Goal: Information Seeking & Learning: Learn about a topic

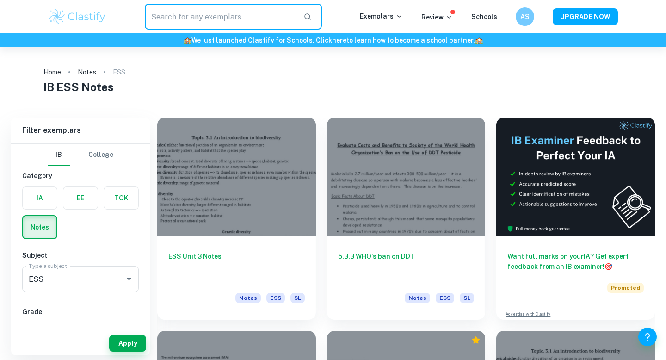
click at [213, 19] on input "text" at bounding box center [220, 17] width 151 height 26
paste input "“To what extent has Prada’s [DATE] acquisition of Versace driven a change in Pr…"
drag, startPoint x: 160, startPoint y: 19, endPoint x: 303, endPoint y: 18, distance: 142.6
click at [303, 18] on div "“To what extent has Prada’s [DATE] acquisition of Versace driven a change in Pr…" at bounding box center [233, 17] width 177 height 26
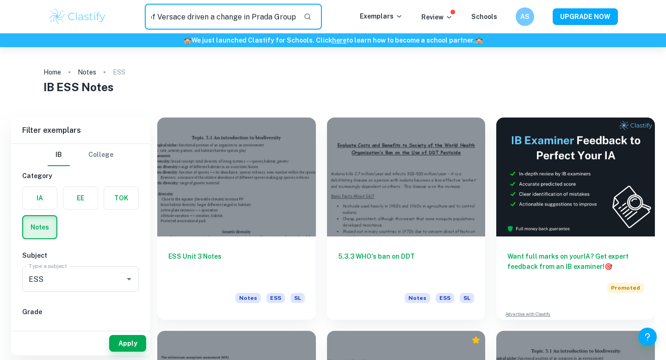
scroll to position [0, 170]
click at [172, 17] on input "“To what extent has Prada’s [DATE] acquisition of Versace driven a change in Pr…" at bounding box center [220, 17] width 151 height 26
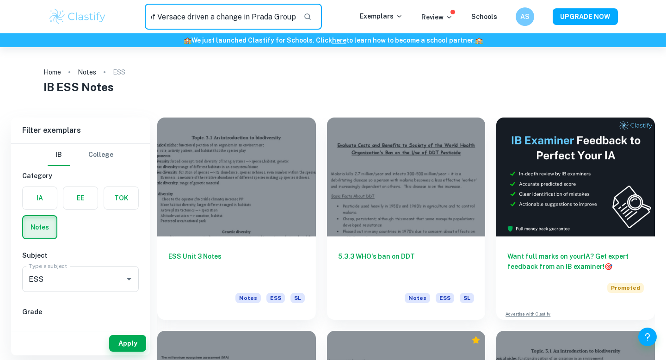
drag, startPoint x: 194, startPoint y: 15, endPoint x: 318, endPoint y: 13, distance: 124.0
click at [318, 13] on div "“To what extent has Prada’s [DATE] acquisition of Versace driven a change in Pr…" at bounding box center [233, 17] width 177 height 26
drag, startPoint x: 221, startPoint y: 16, endPoint x: 188, endPoint y: 16, distance: 32.9
click at [188, 16] on input "“To what extent has Prada’s [DATE] acquisition of Versace" at bounding box center [220, 17] width 151 height 26
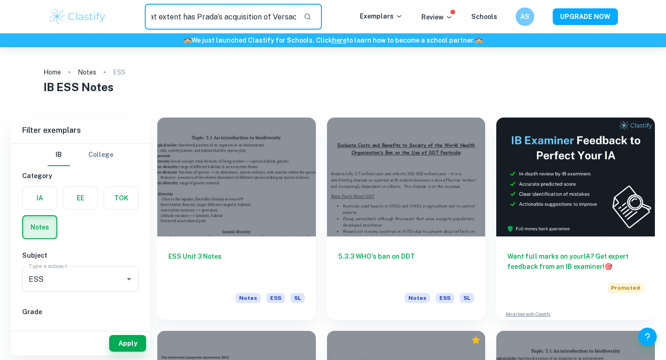
scroll to position [0, 0]
drag, startPoint x: 193, startPoint y: 16, endPoint x: 121, endPoint y: 14, distance: 72.2
click at [122, 15] on div "“To what extent has Prada’s acquisition of Versace ​" at bounding box center [233, 17] width 253 height 26
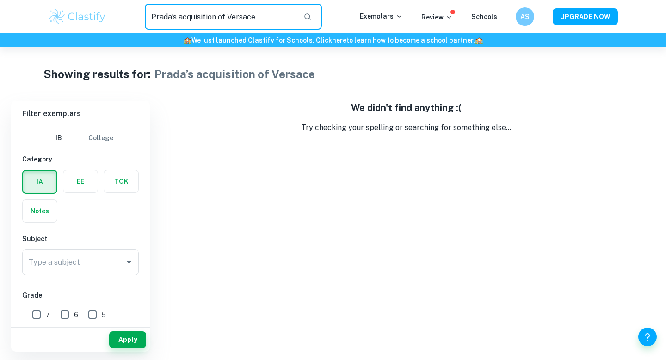
click at [264, 9] on input "Prada’s acquisition of Versace" at bounding box center [220, 17] width 151 height 26
click at [264, 14] on input "Prada’s acquisition of Versace" at bounding box center [220, 17] width 151 height 26
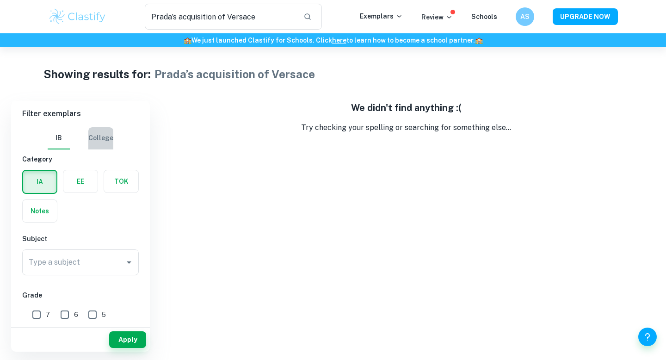
click at [99, 139] on button "College" at bounding box center [100, 138] width 25 height 22
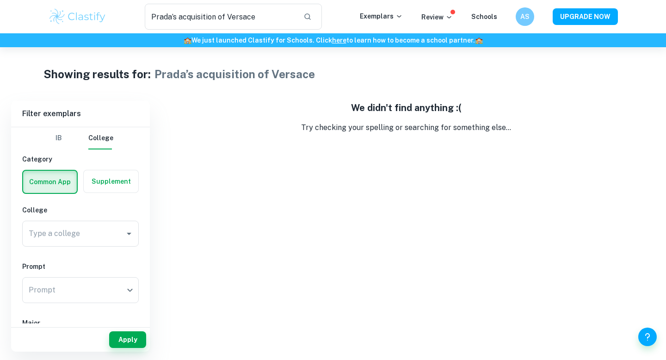
click at [69, 138] on button "IB" at bounding box center [59, 138] width 22 height 22
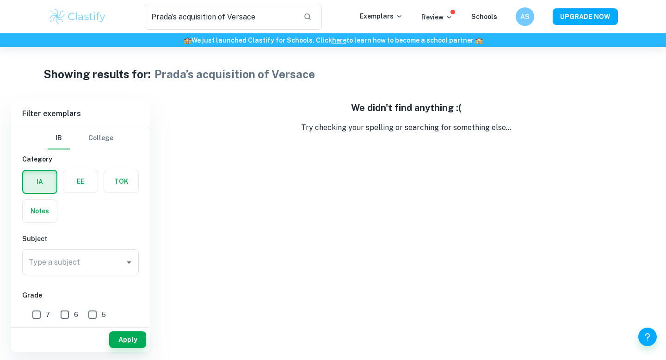
click at [79, 175] on label "button" at bounding box center [80, 181] width 34 height 22
click at [0, 0] on input "radio" at bounding box center [0, 0] width 0 height 0
click at [53, 169] on div "IA" at bounding box center [37, 179] width 41 height 30
click at [49, 176] on label "button" at bounding box center [40, 181] width 34 height 22
click at [0, 0] on input "radio" at bounding box center [0, 0] width 0 height 0
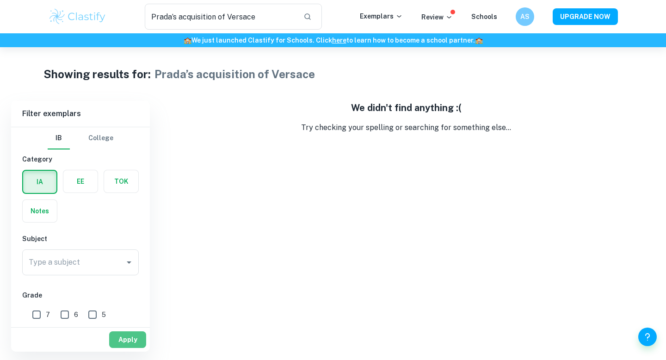
click at [120, 337] on button "Apply" at bounding box center [127, 339] width 37 height 17
click at [69, 180] on label "button" at bounding box center [80, 181] width 34 height 22
click at [0, 0] on input "radio" at bounding box center [0, 0] width 0 height 0
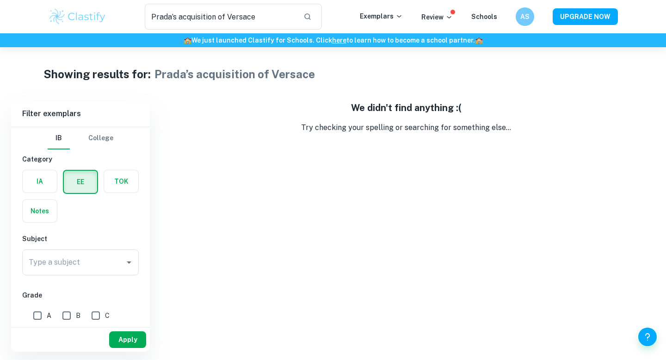
click at [132, 346] on button "Apply" at bounding box center [127, 339] width 37 height 17
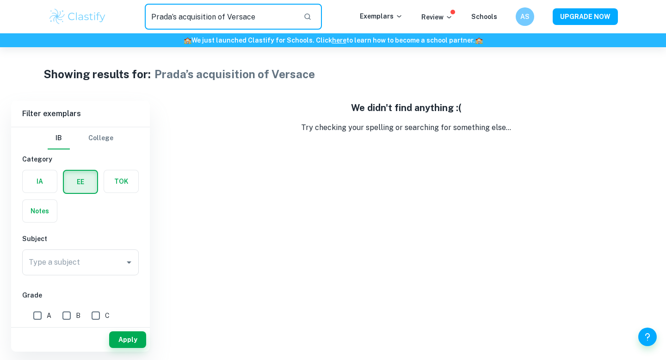
drag, startPoint x: 278, startPoint y: 17, endPoint x: 180, endPoint y: 15, distance: 98.6
click at [180, 15] on input "Prada’s acquisition of Versace" at bounding box center [220, 17] width 151 height 26
type input "P"
click at [228, 142] on div "We didn't find anything :( Try checking your spelling or searching for somethin…" at bounding box center [406, 226] width 498 height 251
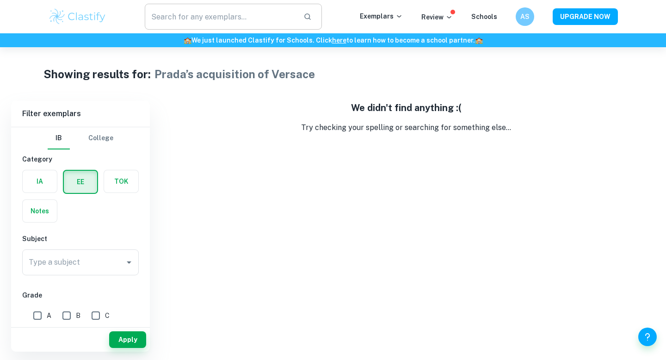
click at [193, 11] on input "text" at bounding box center [220, 17] width 151 height 26
click at [37, 180] on label "button" at bounding box center [40, 181] width 34 height 22
click at [0, 0] on input "radio" at bounding box center [0, 0] width 0 height 0
click at [123, 336] on button "Apply" at bounding box center [127, 339] width 37 height 17
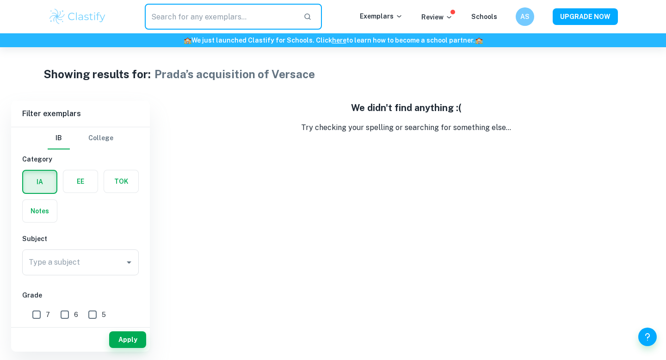
click at [275, 22] on input "text" at bounding box center [220, 17] width 151 height 26
click at [270, 21] on input "text" at bounding box center [220, 17] width 151 height 26
click at [243, 19] on input "text" at bounding box center [220, 17] width 151 height 26
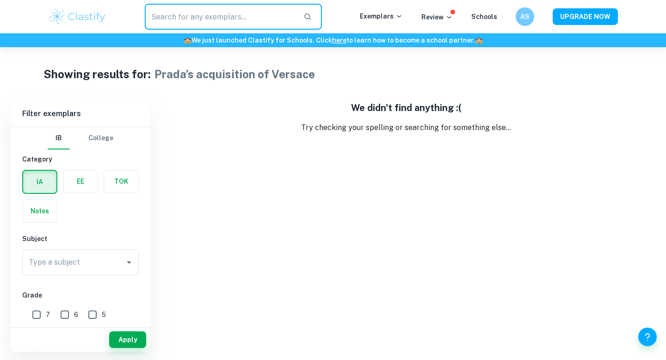
click at [243, 19] on input "text" at bounding box center [220, 17] width 151 height 26
type input "business"
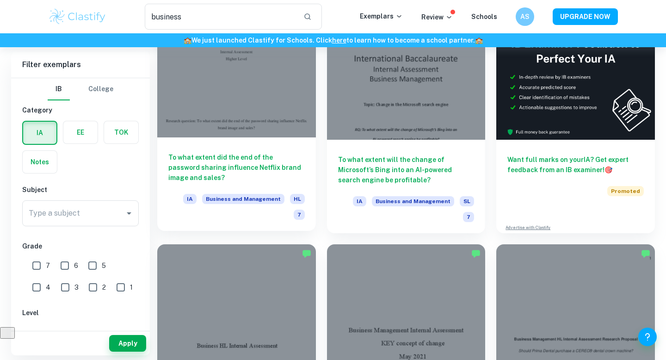
scroll to position [78, 0]
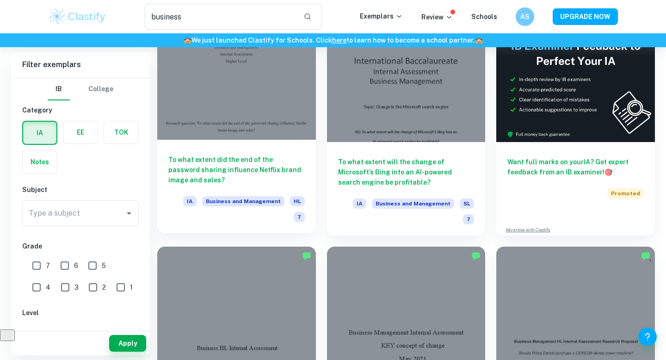
click at [168, 157] on div "To what extent did the end of the password sharing influence Netflix brand imag…" at bounding box center [236, 186] width 159 height 93
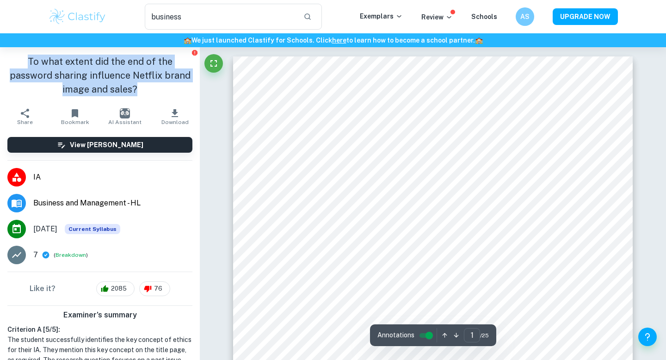
drag, startPoint x: 120, startPoint y: 90, endPoint x: 3, endPoint y: 64, distance: 120.0
click at [3, 64] on div "To what extent did the end of the password sharing influence Netflix brand imag…" at bounding box center [100, 75] width 200 height 56
copy h1 "To what extent did the end of the password sharing influence Netflix brand imag…"
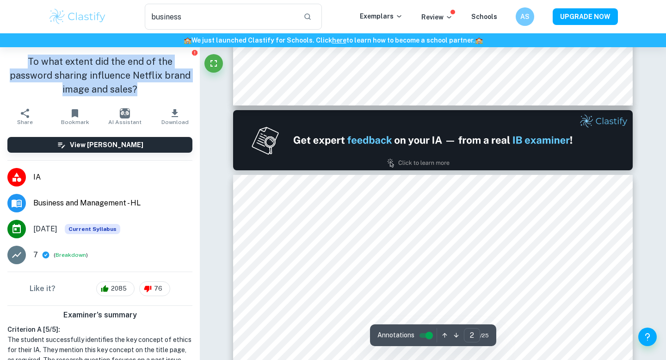
scroll to position [627, 0]
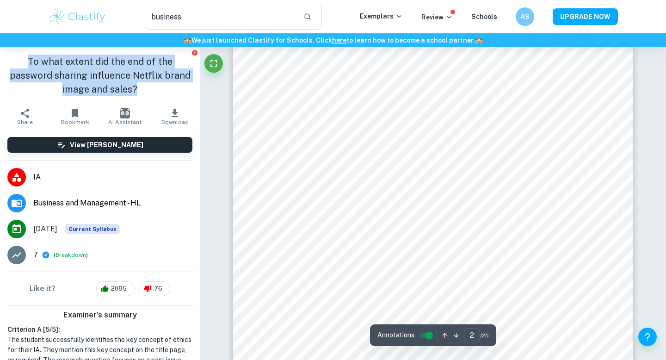
type input "1"
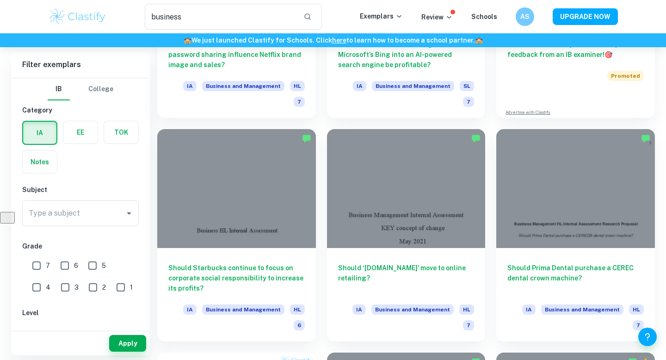
scroll to position [196, 0]
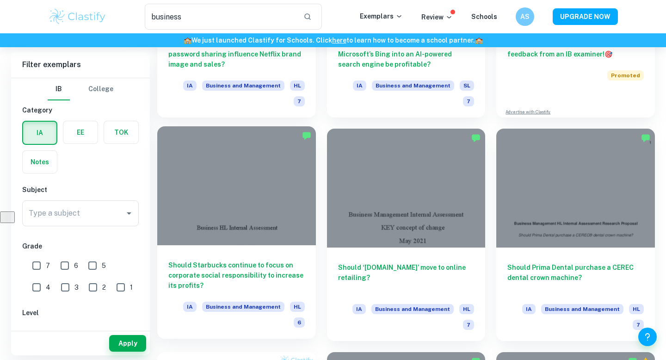
click at [279, 197] on div at bounding box center [236, 185] width 159 height 119
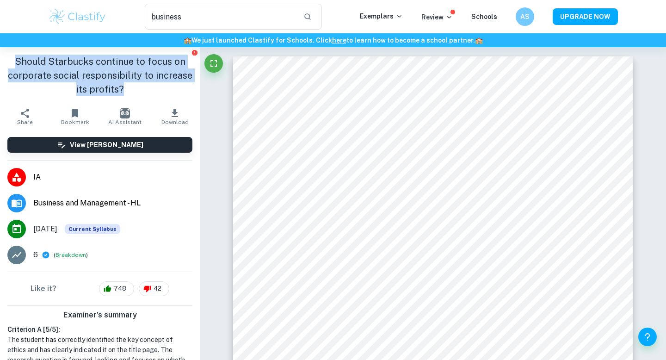
drag, startPoint x: 129, startPoint y: 85, endPoint x: 17, endPoint y: 56, distance: 116.1
click at [17, 56] on h1 "Should Starbucks continue to focus on corporate social responsibility to increa…" at bounding box center [99, 76] width 185 height 42
copy h1 "Should Starbucks continue to focus on corporate social responsibility to increa…"
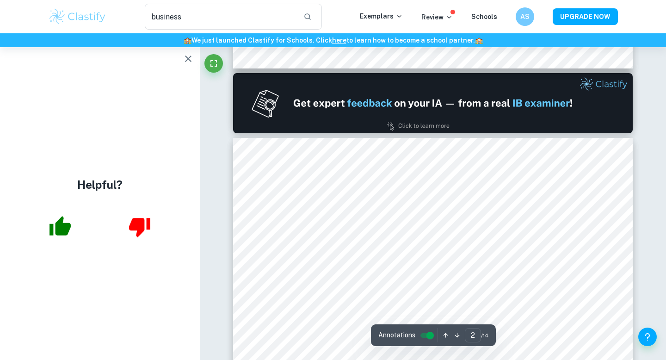
scroll to position [702, 0]
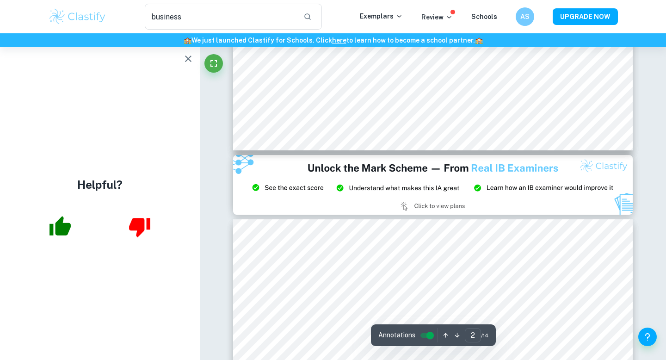
type input "3"
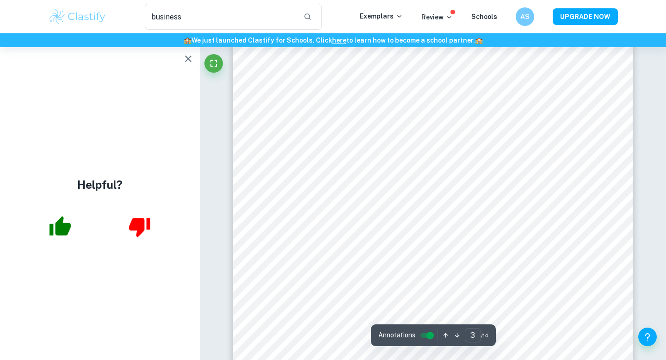
scroll to position [1401, 0]
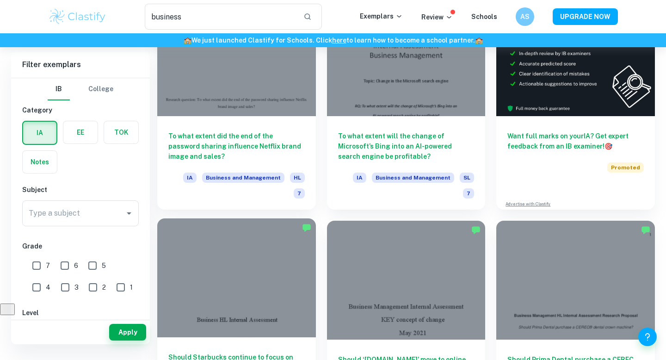
scroll to position [41, 0]
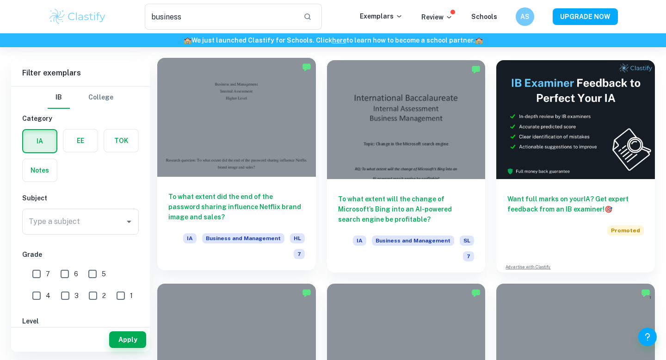
click at [265, 143] on div at bounding box center [236, 117] width 159 height 119
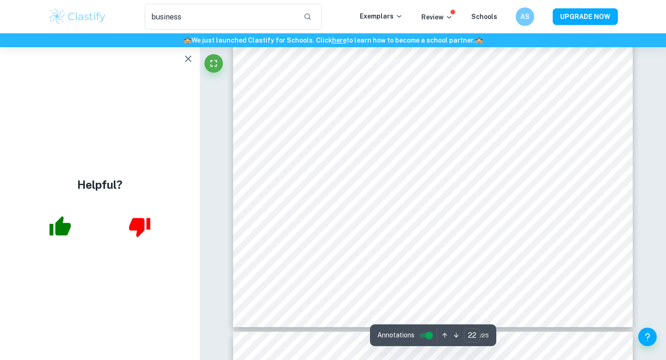
scroll to position [12503, 0]
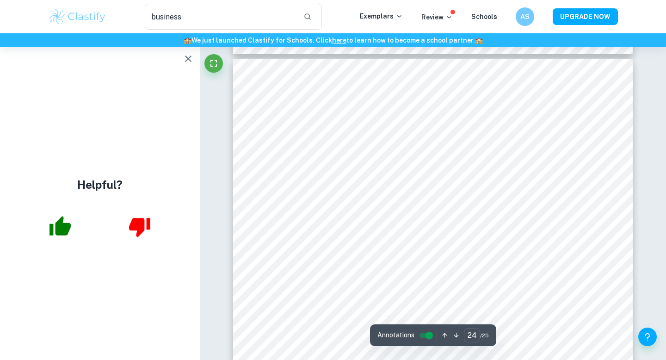
type input "25"
